Goal: Task Accomplishment & Management: Complete application form

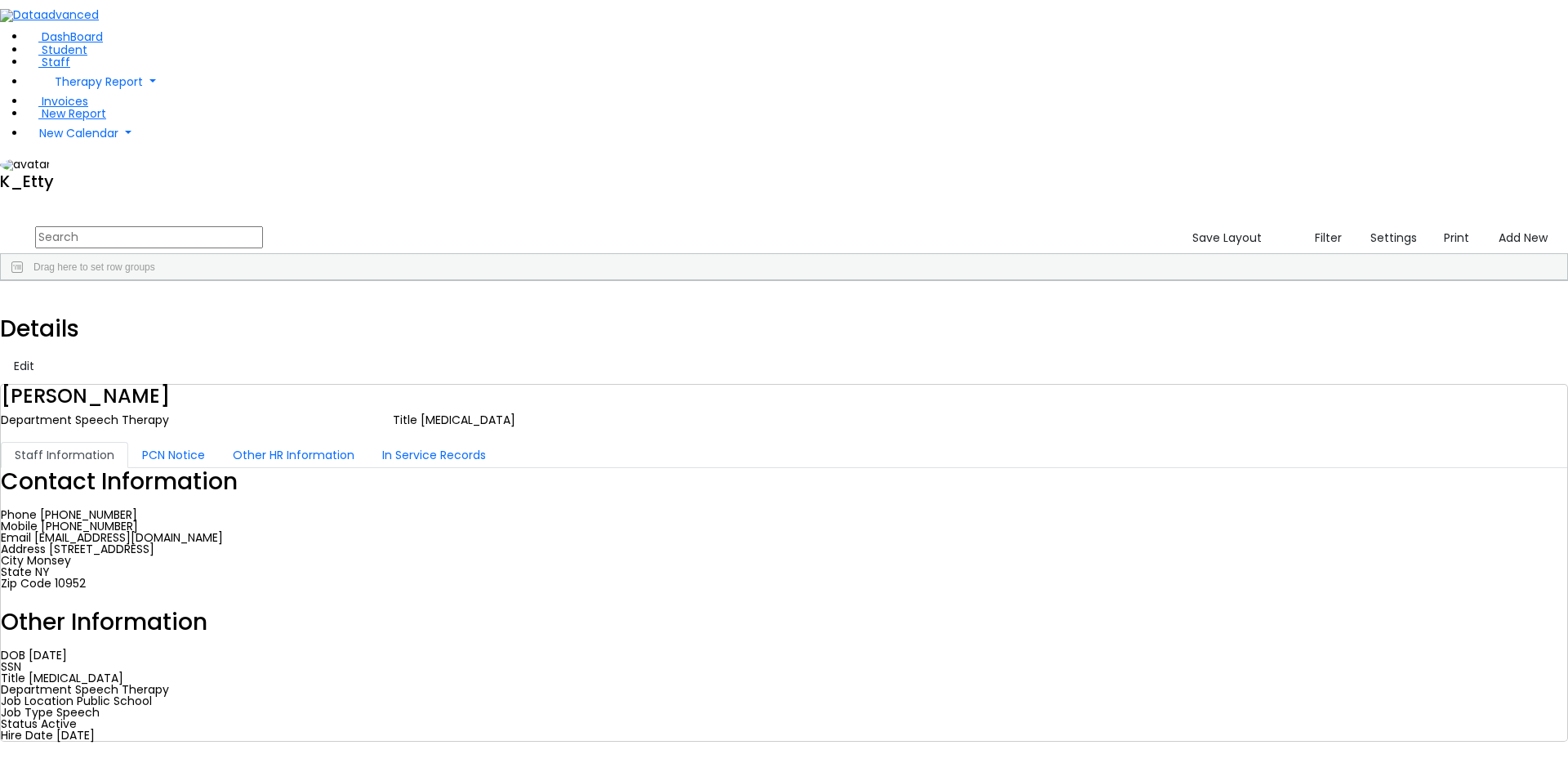
click at [263, 227] on input "text" at bounding box center [149, 237] width 228 height 22
type input "l"
click at [1506, 226] on button "Add New" at bounding box center [1519, 238] width 73 height 26
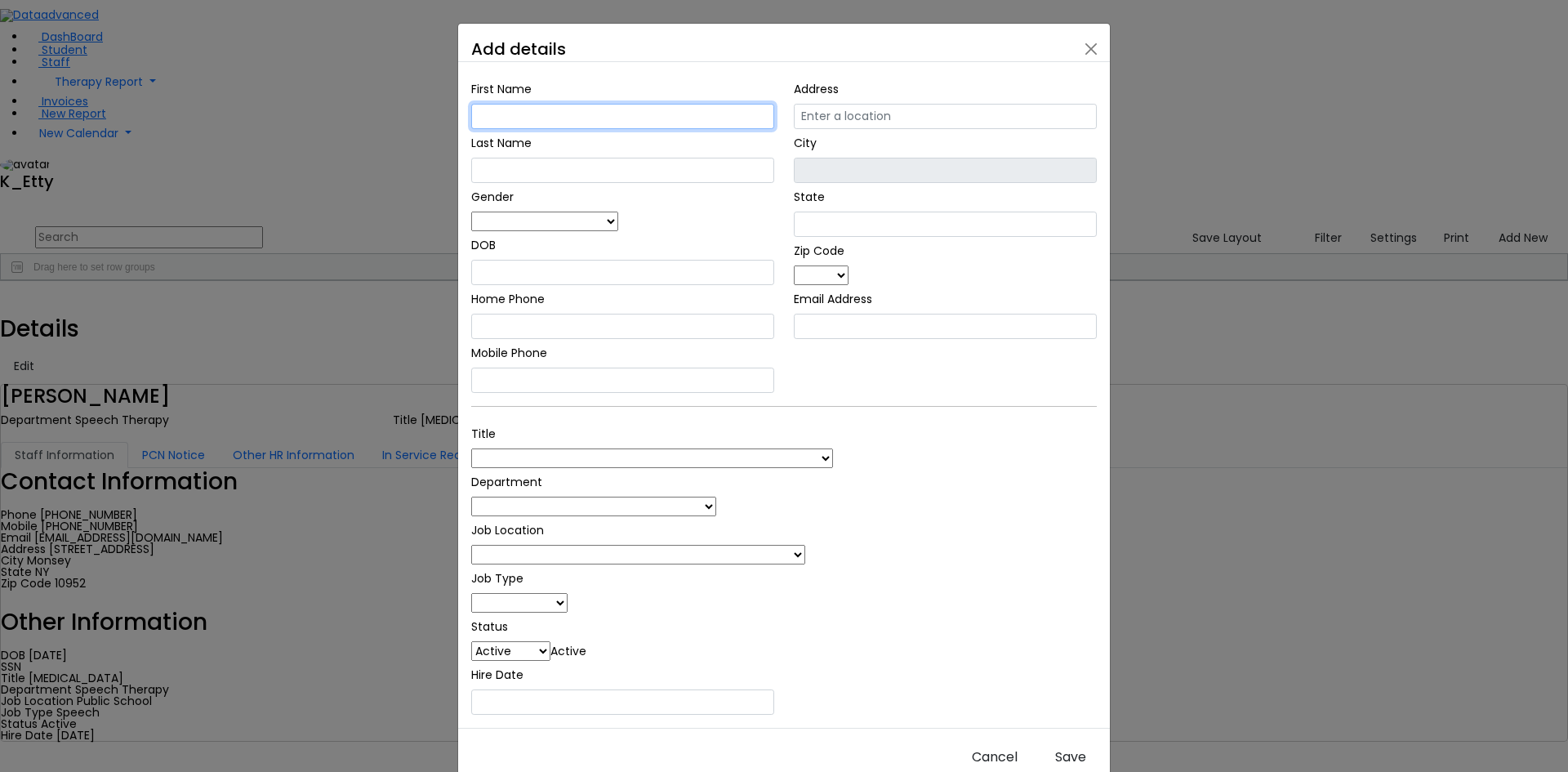
click at [639, 129] on input "text" at bounding box center [623, 116] width 303 height 26
type input "[PERSON_NAME]"
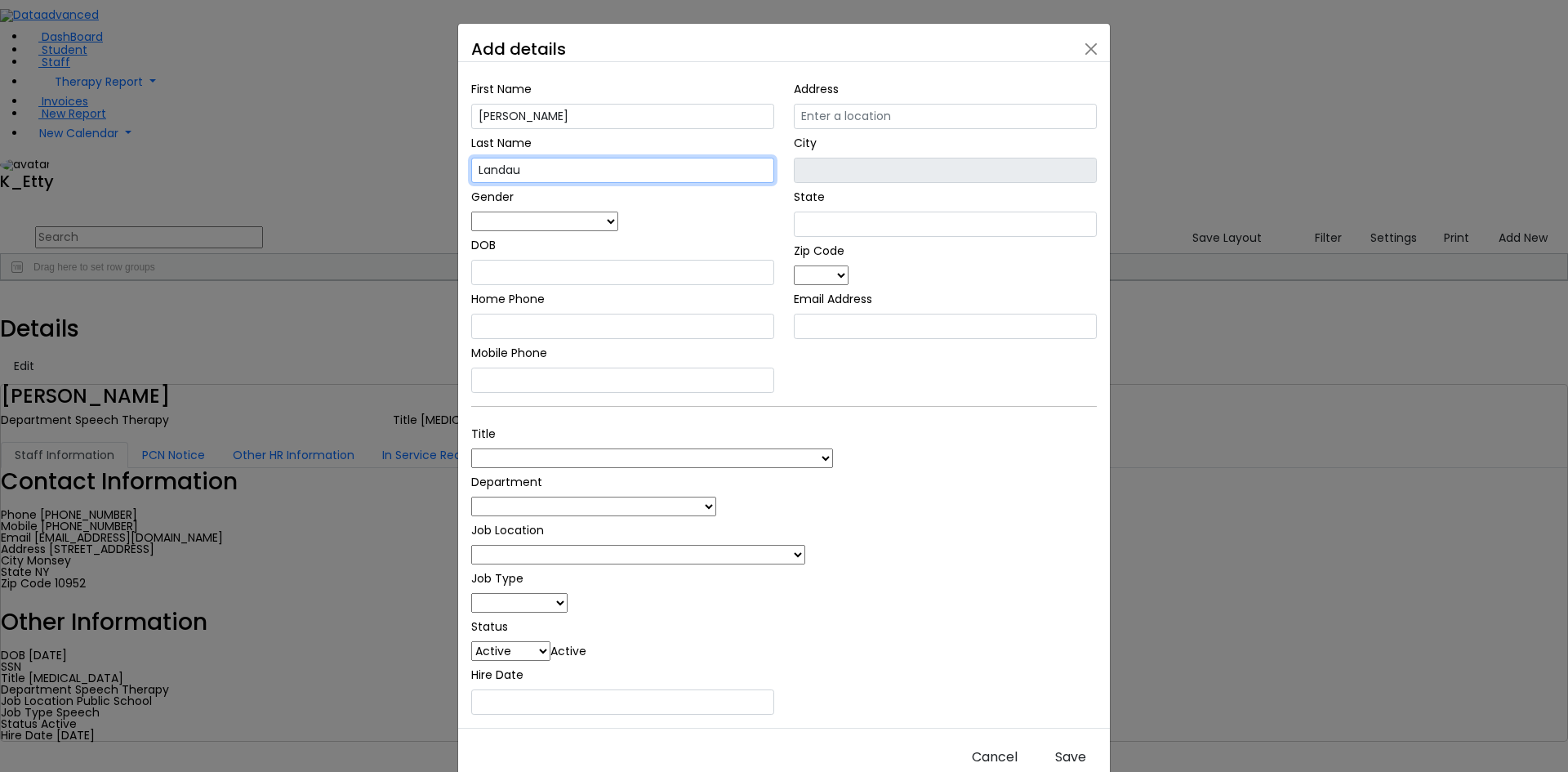
type input "Landau"
click at [618, 230] on span at bounding box center [618, 222] width 0 height 16
select select "[DEMOGRAPHIC_DATA]"
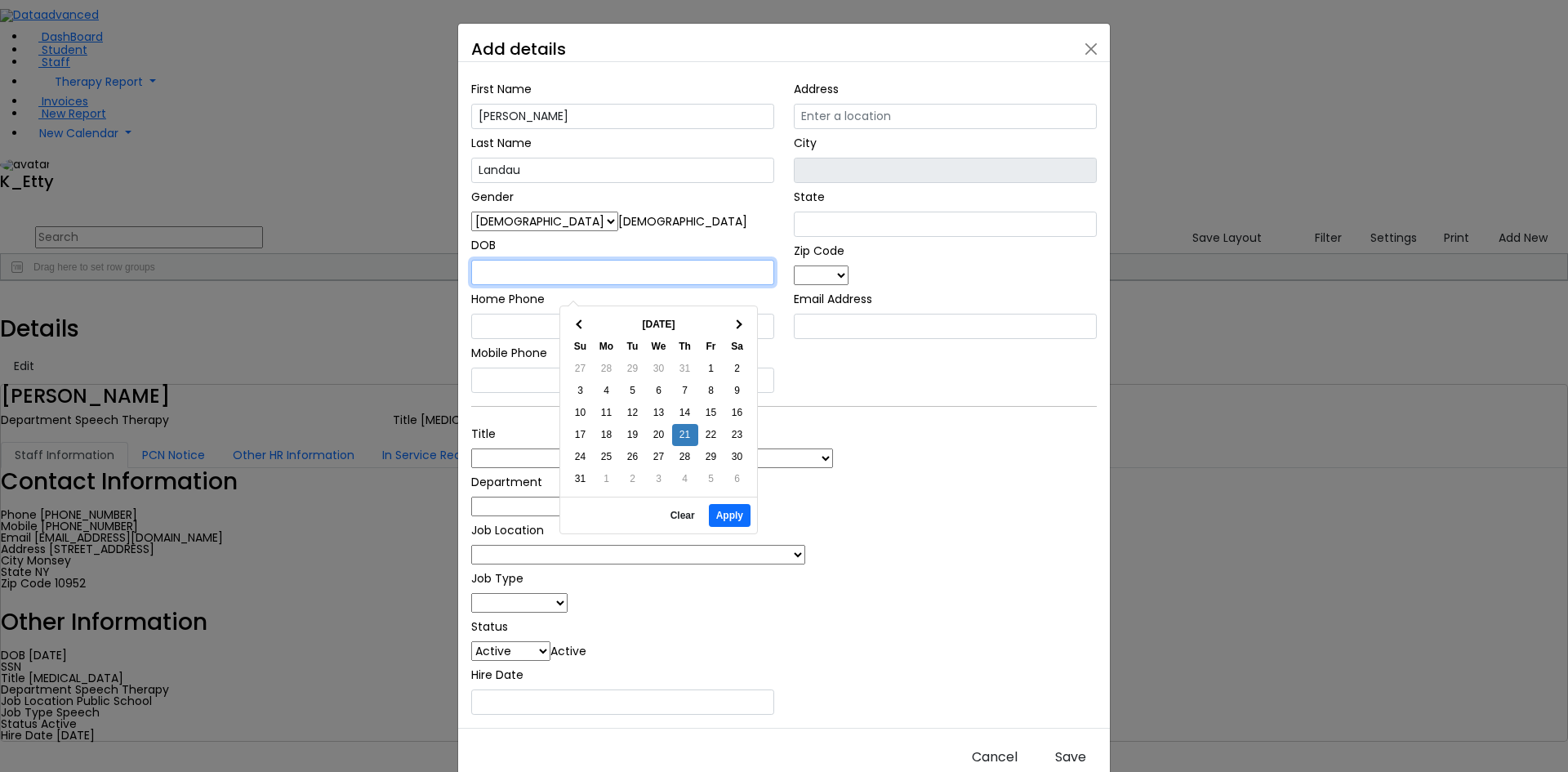
click at [638, 285] on input "text" at bounding box center [623, 272] width 303 height 26
click at [722, 504] on button "Apply" at bounding box center [729, 516] width 42 height 23
type input "[DATE]"
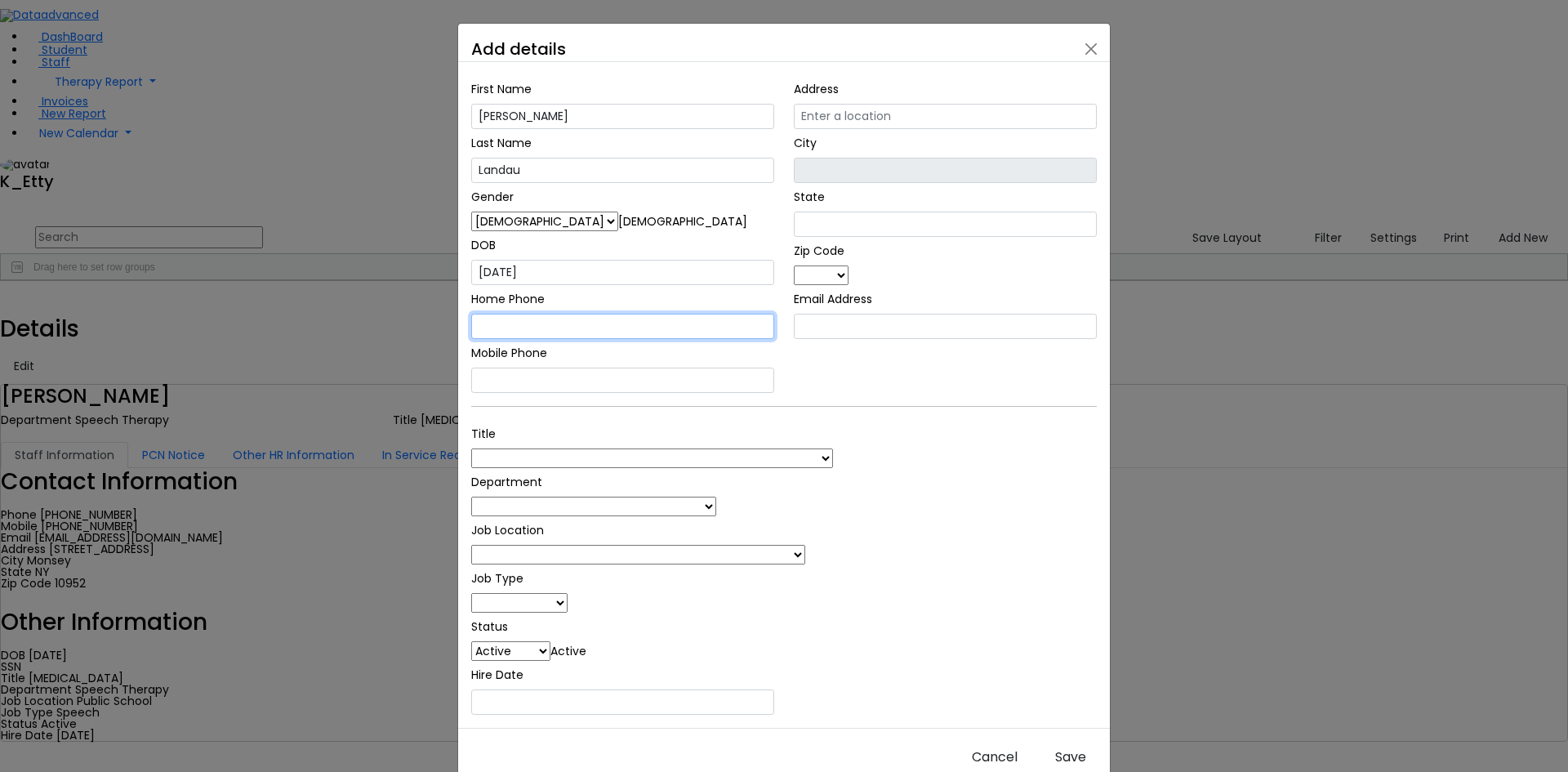
click at [574, 327] on input "text" at bounding box center [623, 326] width 303 height 26
type input "[PHONE_NUMBER]"
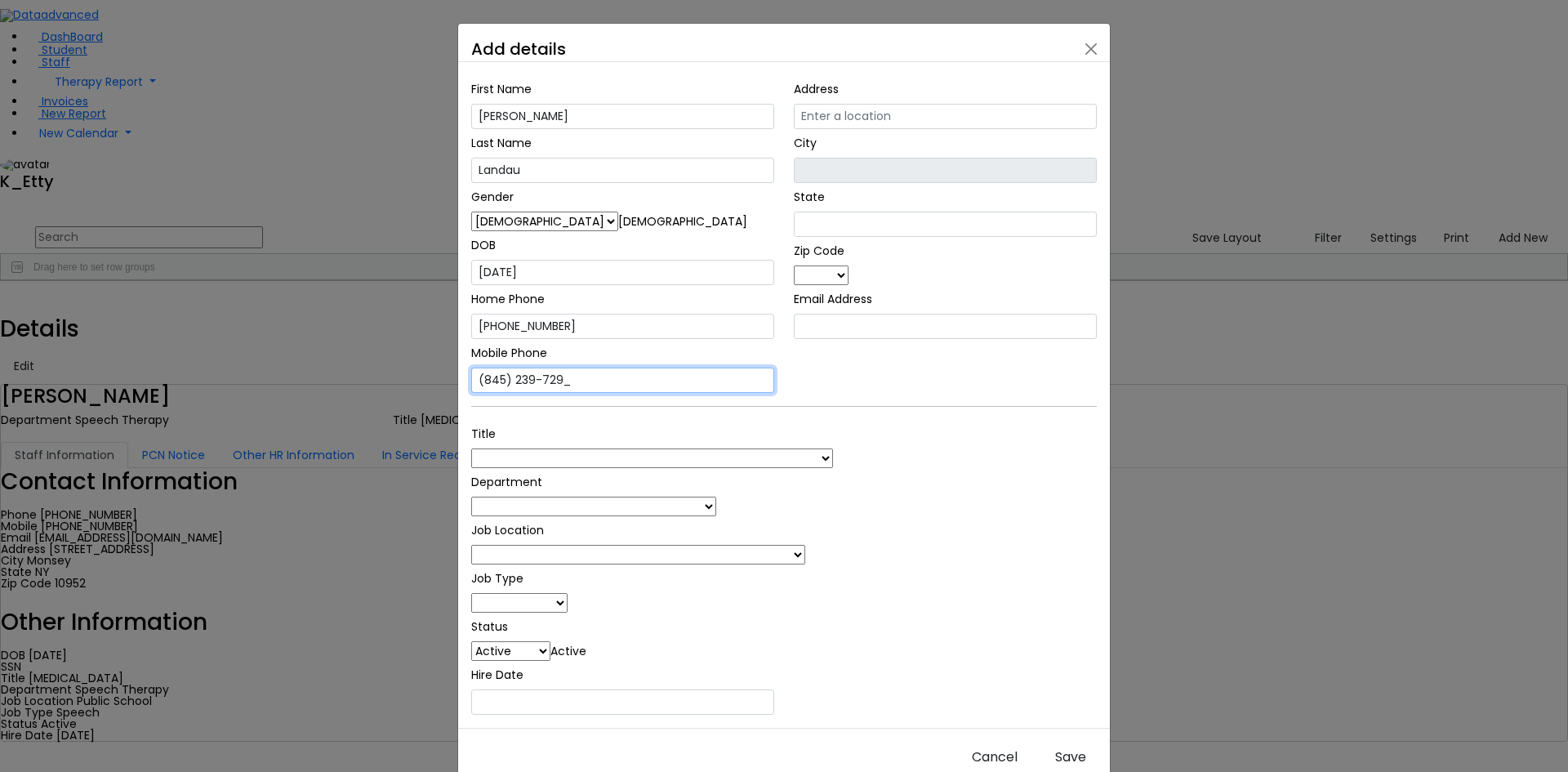
type input "[PHONE_NUMBER]"
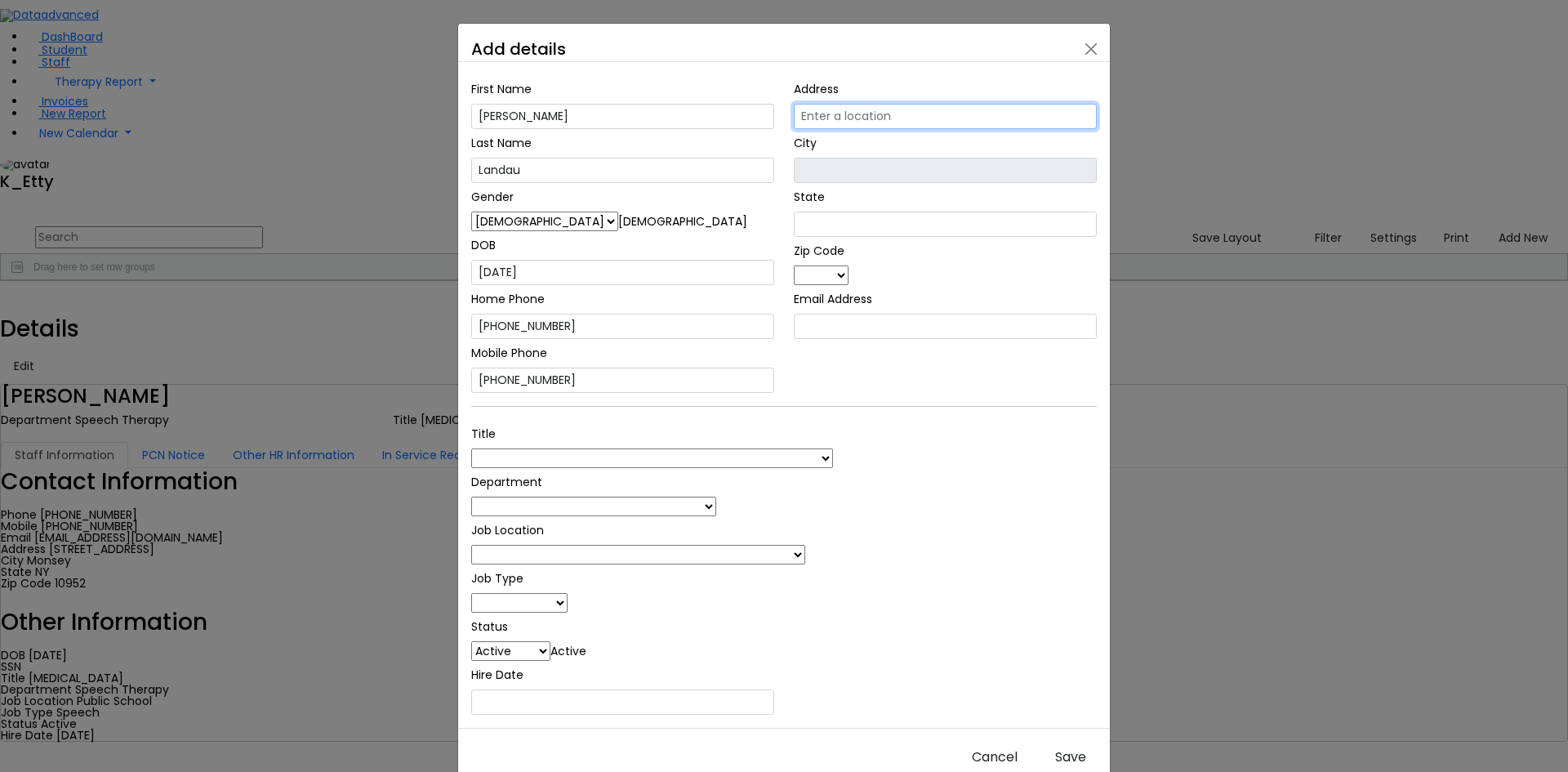
click at [1011, 129] on input "text" at bounding box center [946, 116] width 303 height 26
type input "[STREET_ADDRESS]"
click at [1023, 367] on div "First Name [PERSON_NAME] Last Name [GEOGRAPHIC_DATA] Gender [DEMOGRAPHIC_DATA] …" at bounding box center [784, 395] width 652 height 666
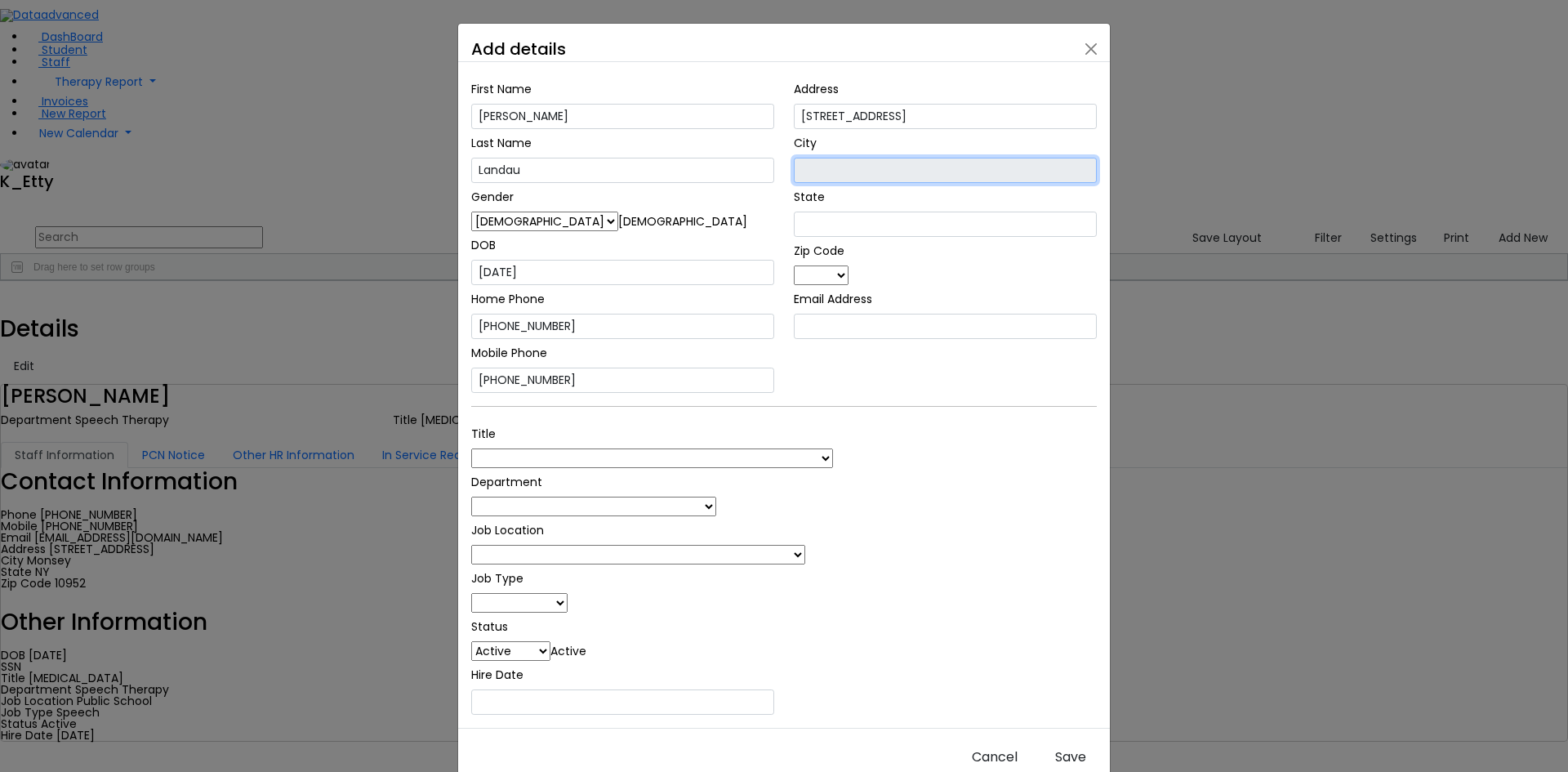
click at [972, 183] on input "text" at bounding box center [946, 170] width 303 height 26
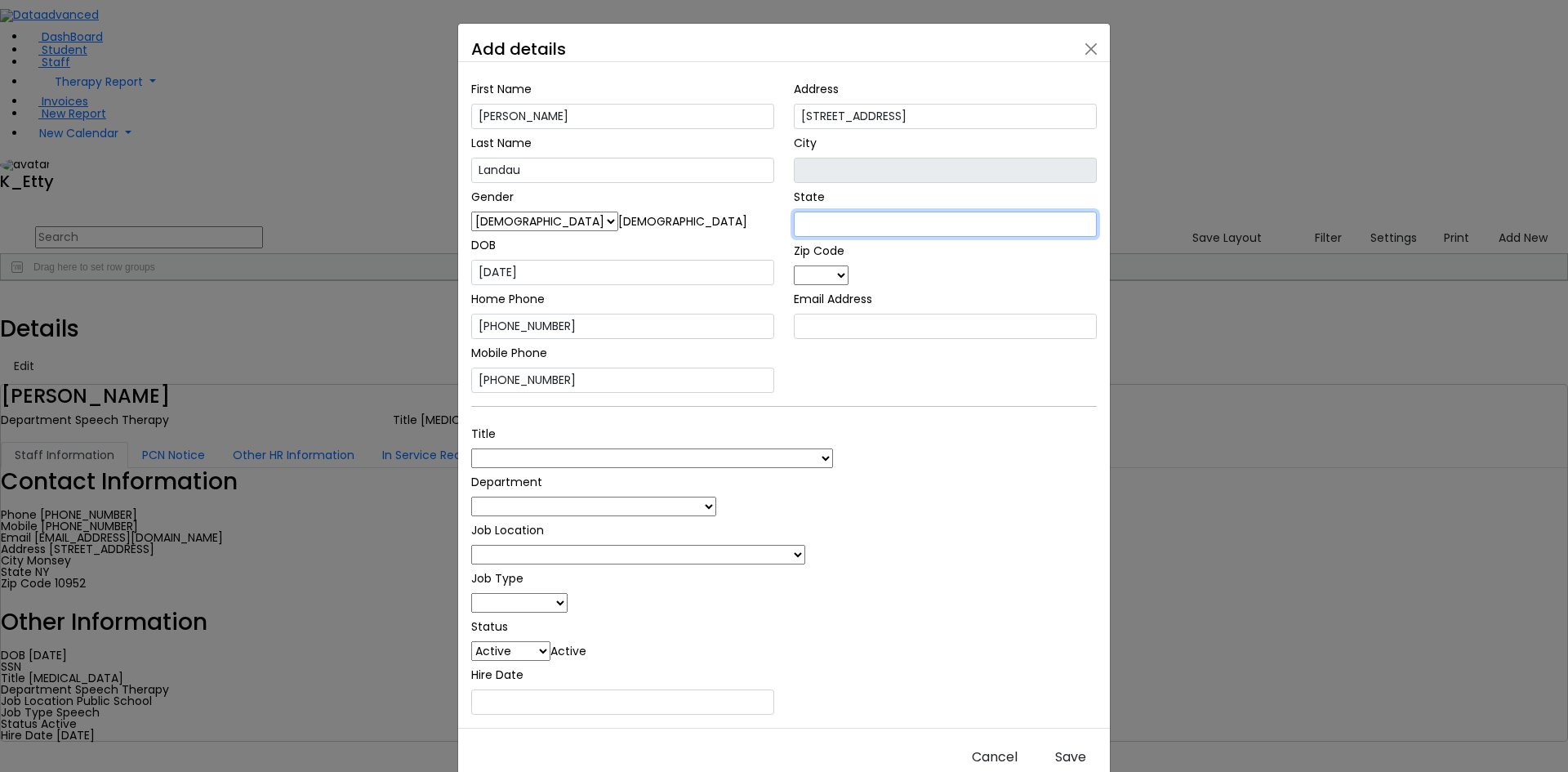
click at [992, 236] on input "text" at bounding box center [946, 224] width 303 height 26
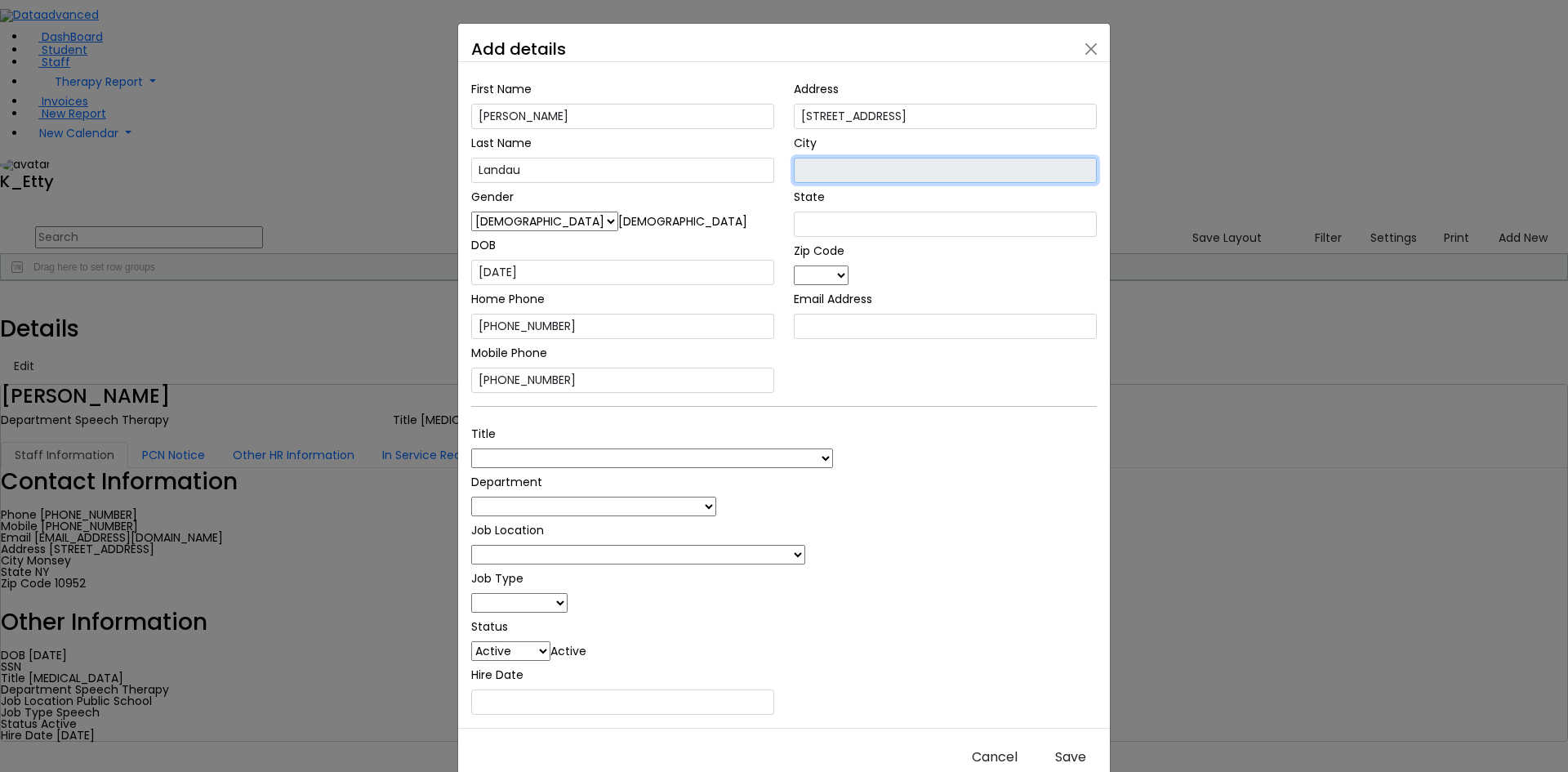
click at [941, 183] on input "text" at bounding box center [946, 170] width 303 height 26
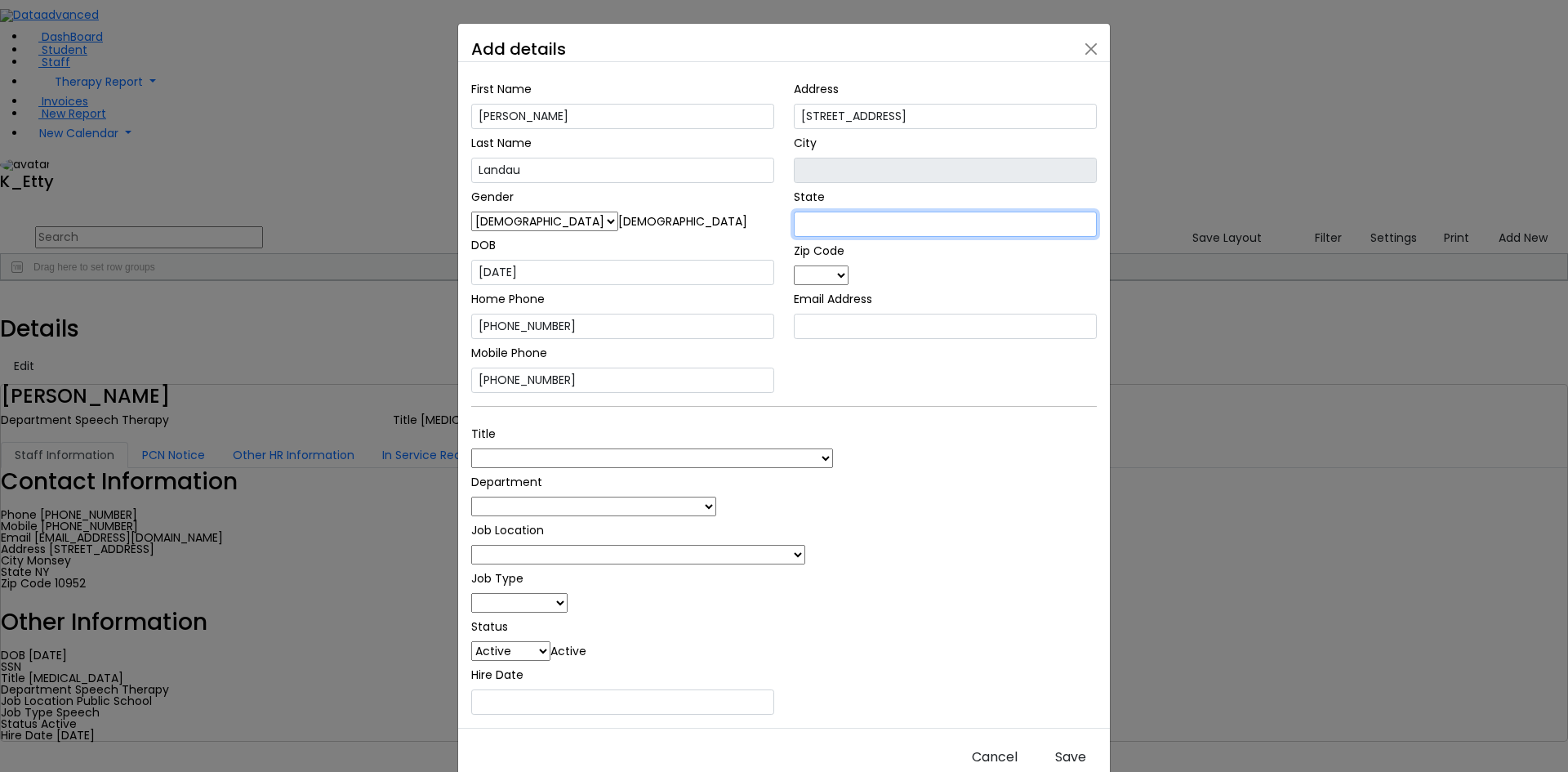
click at [960, 236] on input "text" at bounding box center [946, 224] width 303 height 26
type input "[US_STATE]"
click at [849, 283] on span at bounding box center [849, 275] width 0 height 16
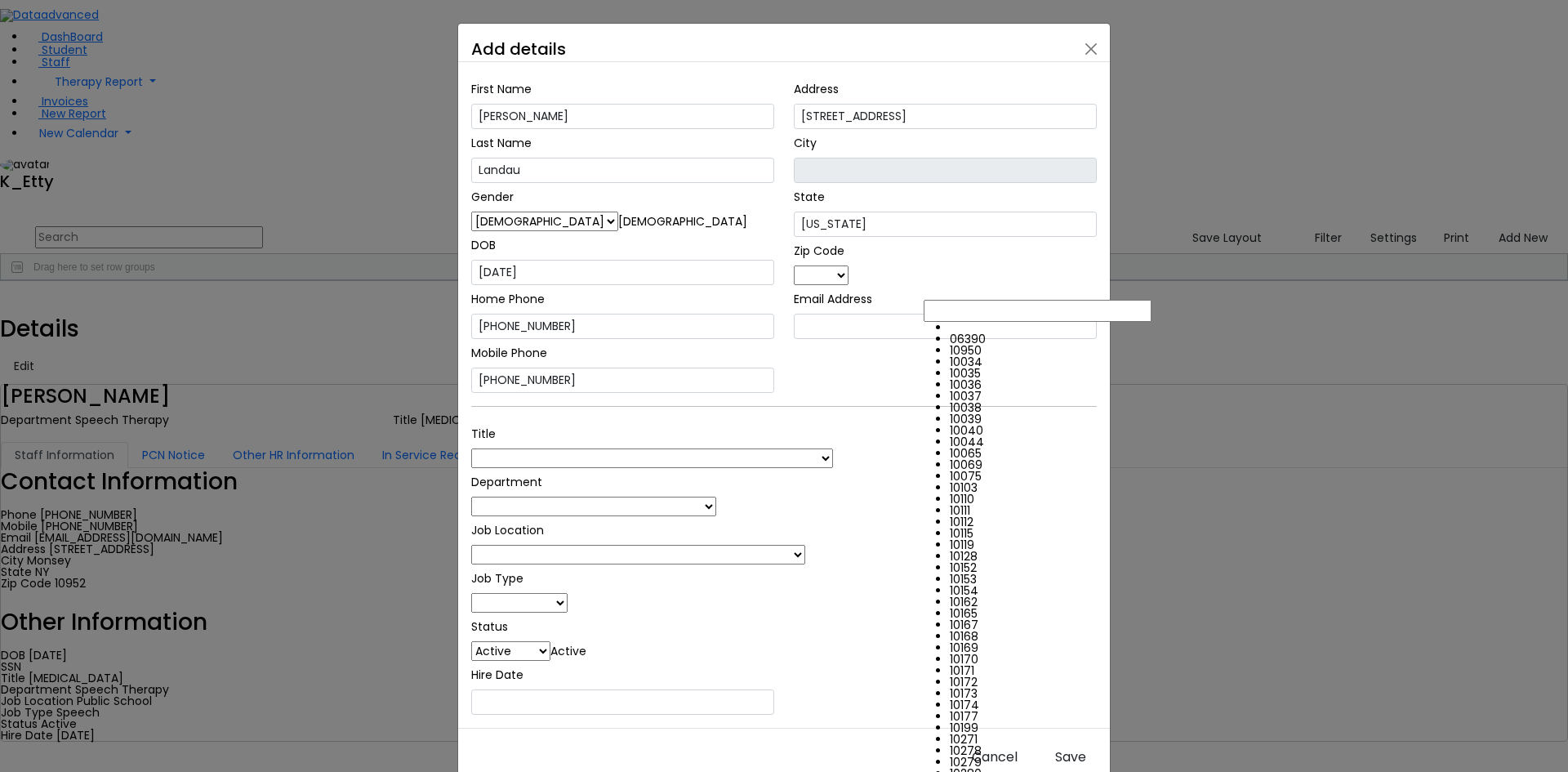
type input "Monroe"
type input "NY"
select select "10950"
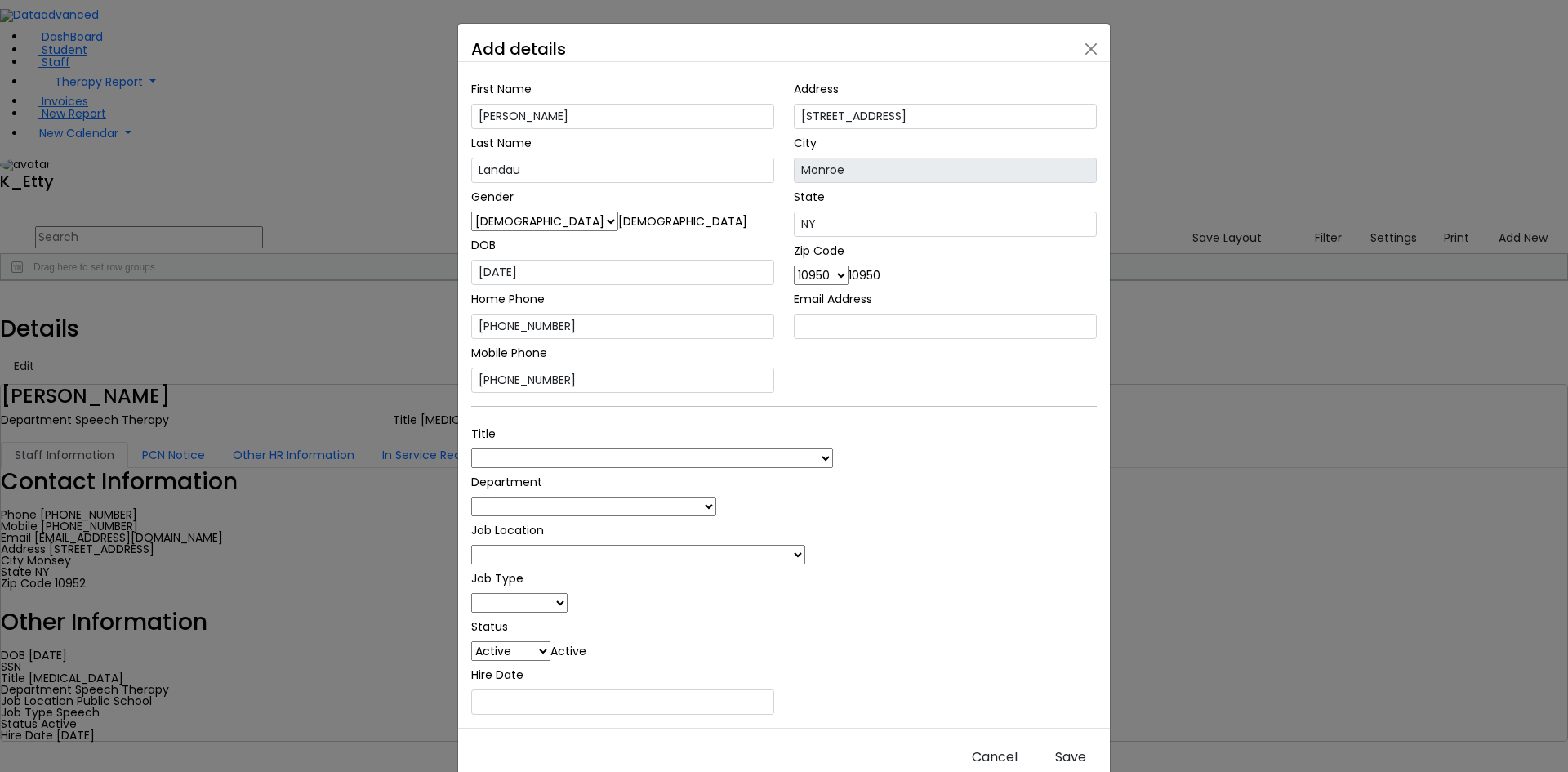
drag, startPoint x: 980, startPoint y: 399, endPoint x: 798, endPoint y: 402, distance: 182.0
click at [976, 420] on div "Title 1:1 Aide Administrator Assistant Principal BCBA Community Liaison Coordin…" at bounding box center [784, 568] width 645 height 295
click at [833, 450] on span at bounding box center [833, 458] width 0 height 16
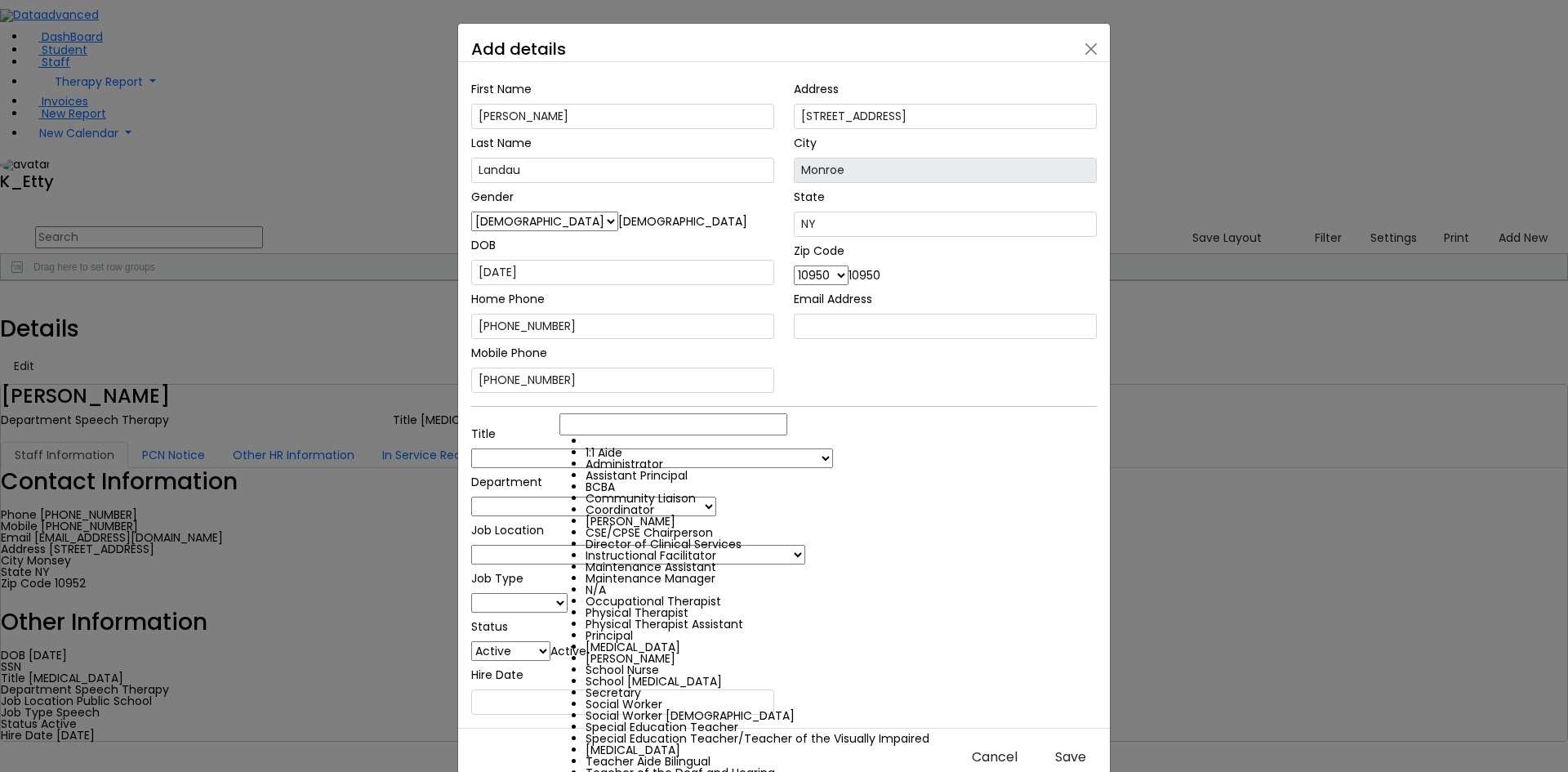
scroll to position [290, 0]
click at [863, 420] on div "Title 1:1 Aide Administrator Assistant Principal BCBA Community Liaison Coordin…" at bounding box center [784, 568] width 645 height 295
click at [833, 450] on span at bounding box center [833, 458] width 0 height 16
select select "Teacher Aide Bilingual"
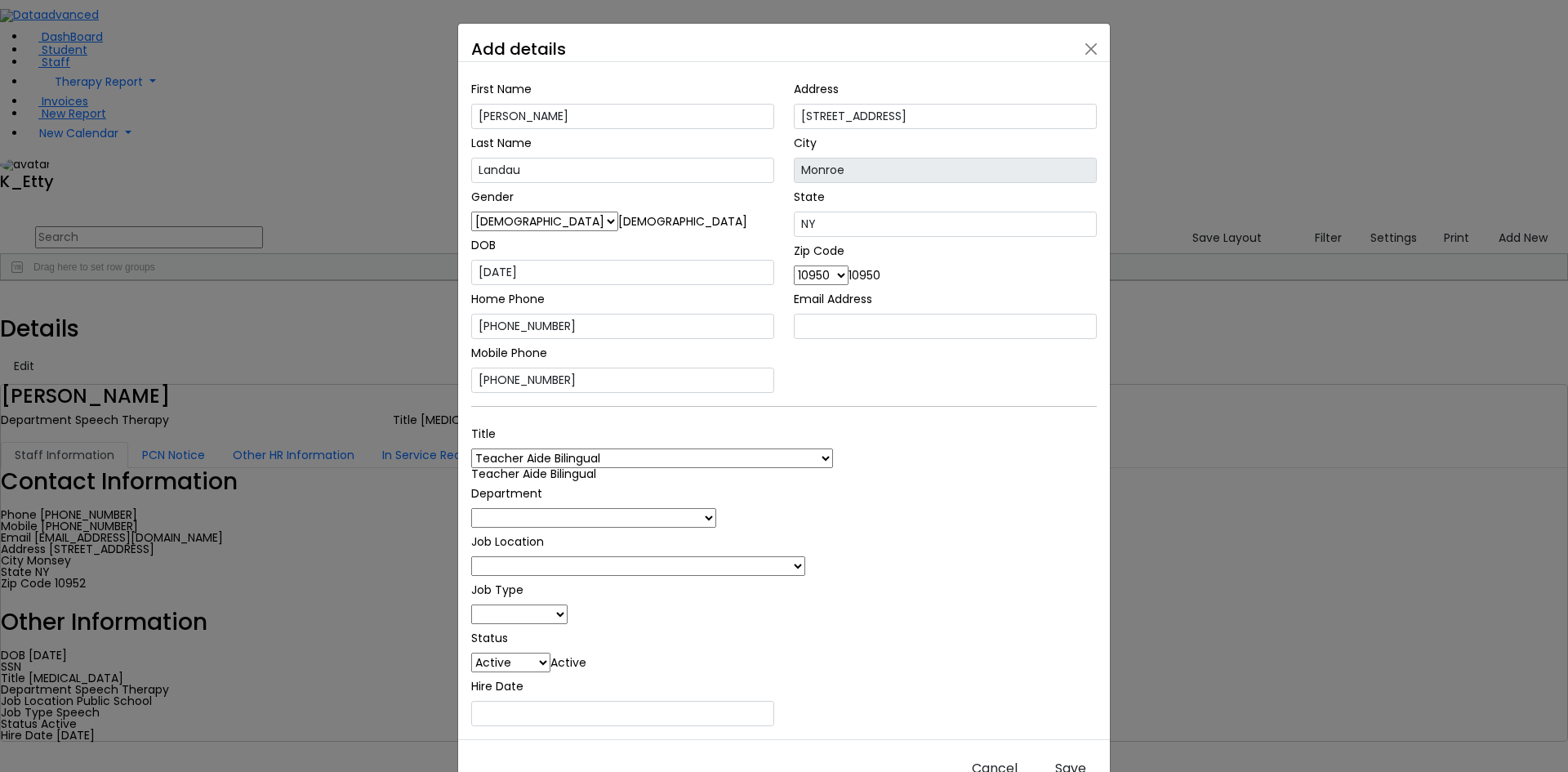
click at [981, 509] on div "Title 1:1 Aide Administrator Assistant Principal BCBA Community Liaison Coordin…" at bounding box center [784, 573] width 645 height 306
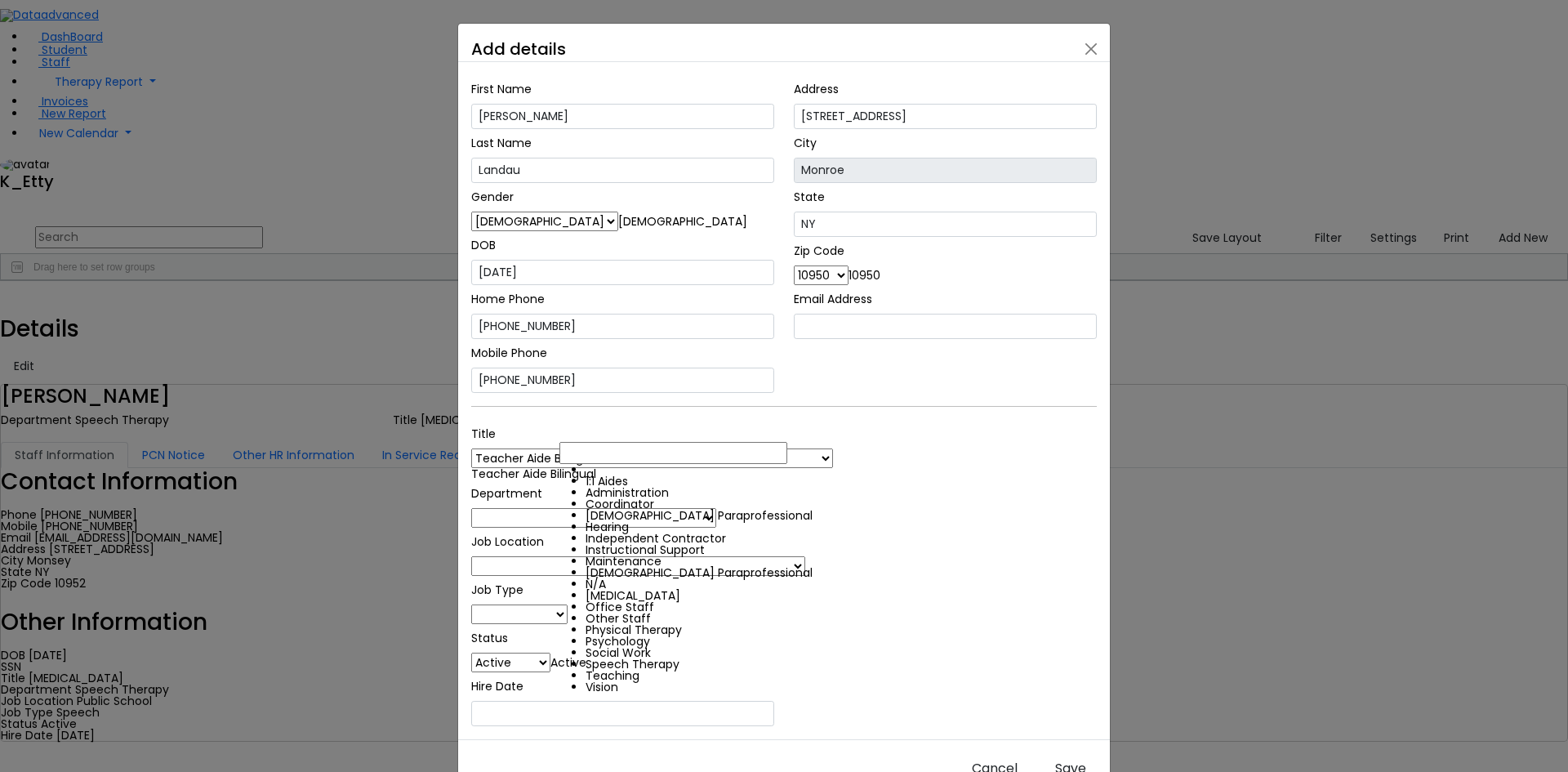
click at [716, 510] on span at bounding box center [716, 518] width 0 height 16
select select "[DEMOGRAPHIC_DATA] Paraprofessional"
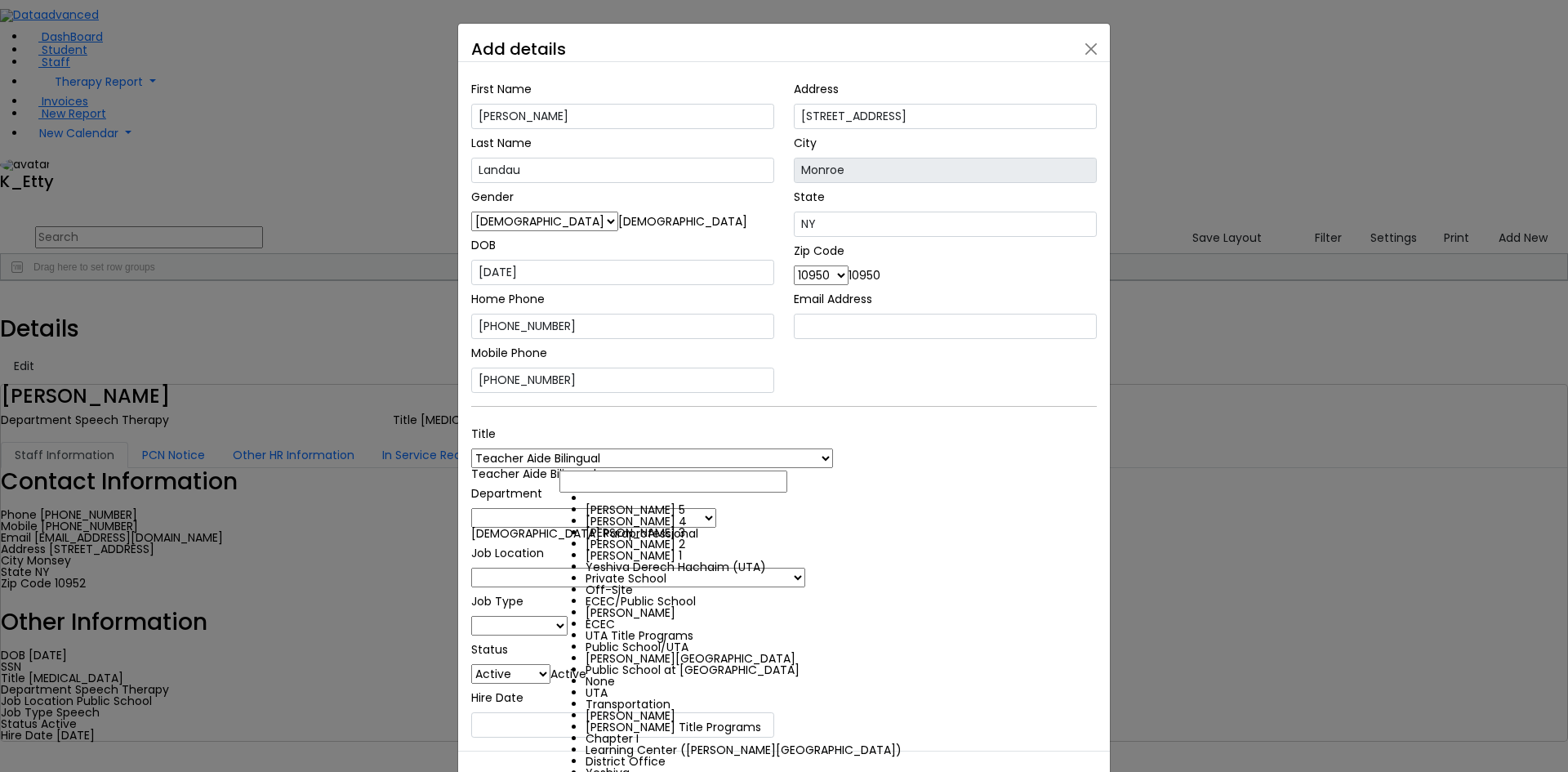
click at [805, 569] on span at bounding box center [805, 578] width 0 height 16
select select "1"
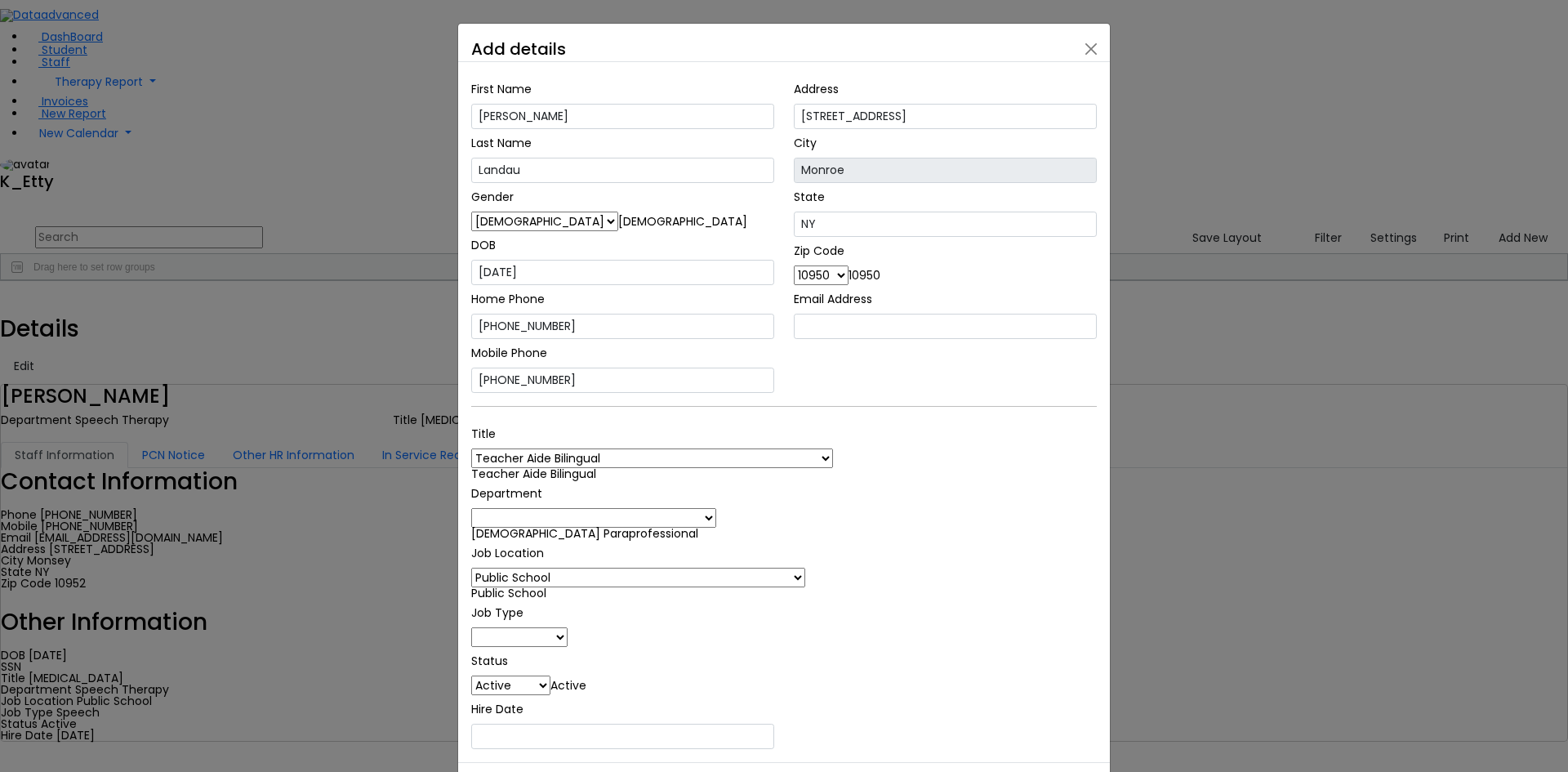
click at [592, 500] on div "Title 1:1 Aide Administrator Assistant Principal BCBA Community Liaison Coordin…" at bounding box center [623, 585] width 323 height 330
click at [618, 723] on input "text" at bounding box center [623, 736] width 303 height 26
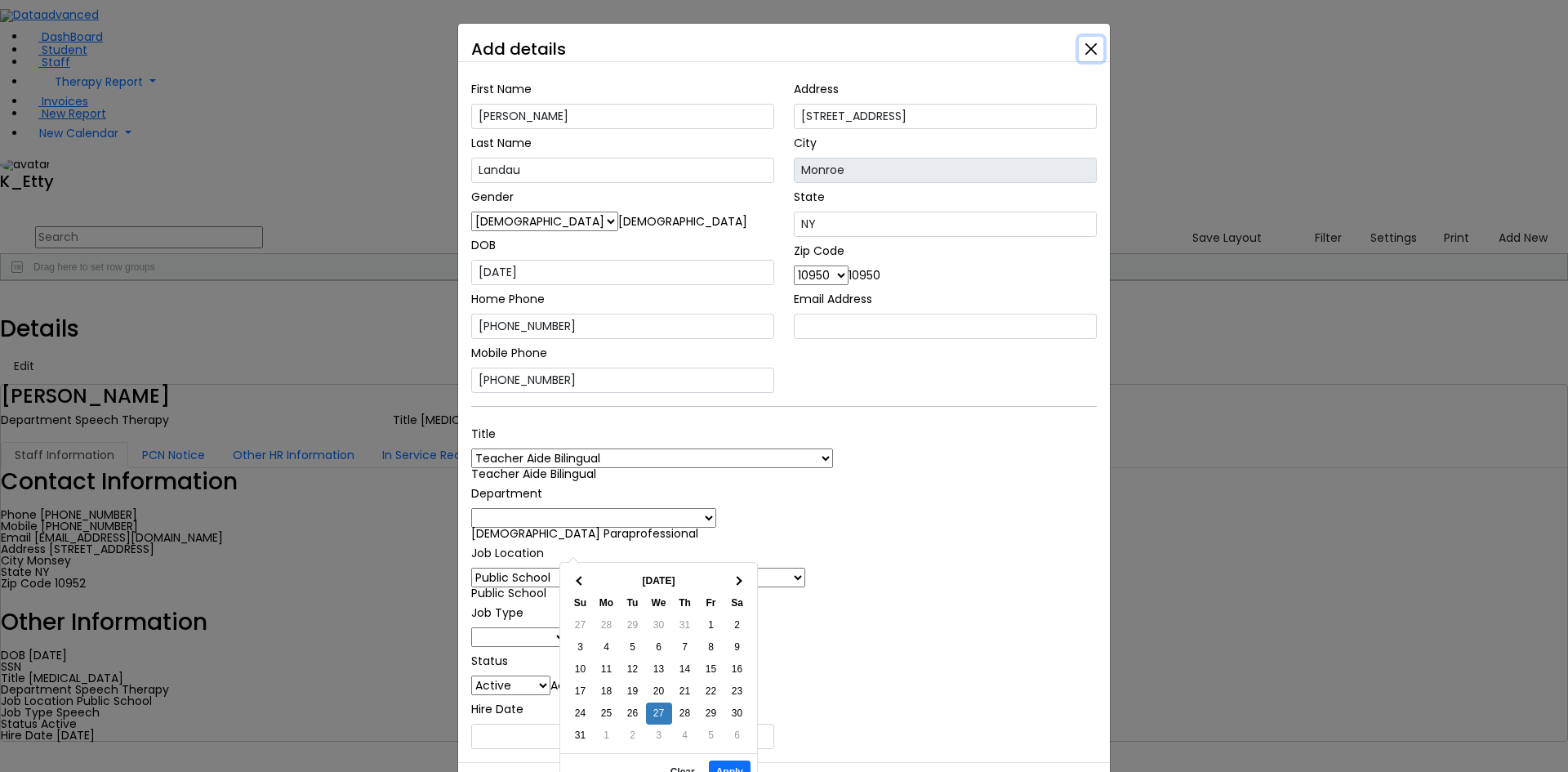
drag, startPoint x: 724, startPoint y: 758, endPoint x: 744, endPoint y: 746, distance: 23.3
click at [727, 760] on button "Apply" at bounding box center [729, 772] width 42 height 23
type input "[DATE]"
